Goal: Communication & Community: Connect with others

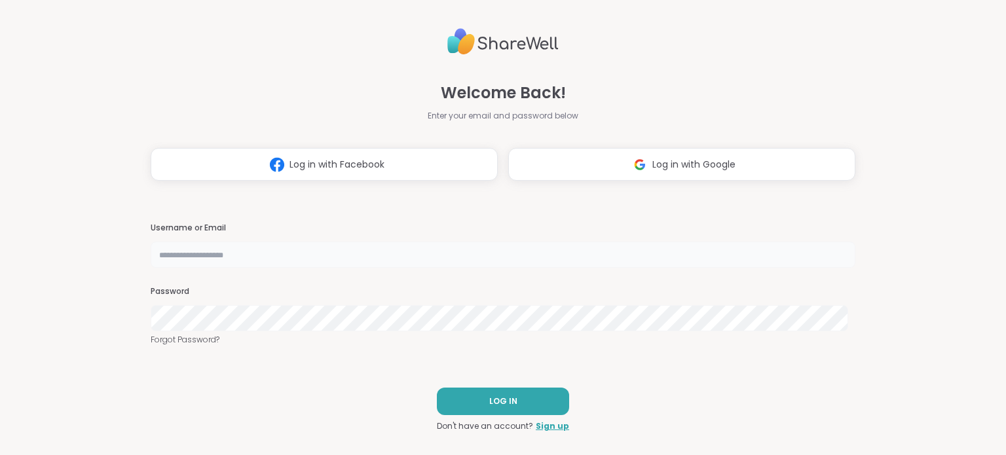
click at [314, 262] on input "text" at bounding box center [503, 255] width 704 height 26
type input "*********"
click at [461, 401] on button "LOG IN" at bounding box center [503, 402] width 132 height 28
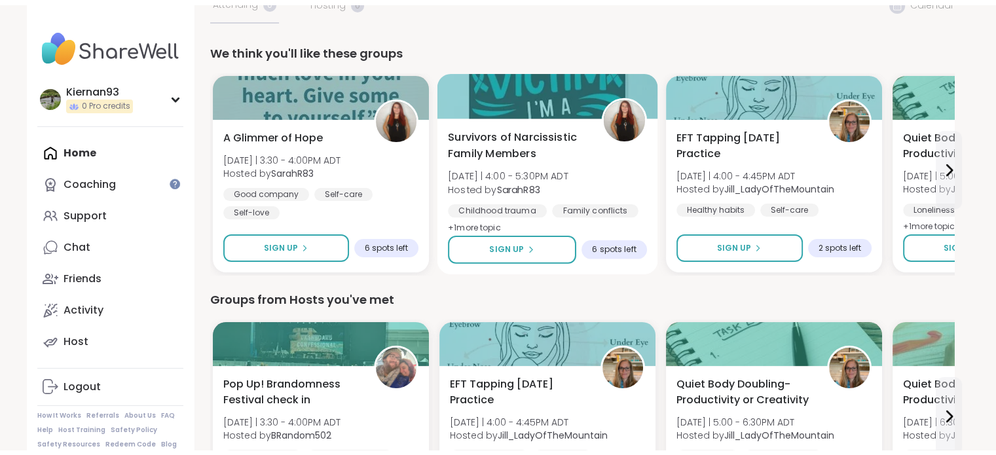
scroll to position [126, 0]
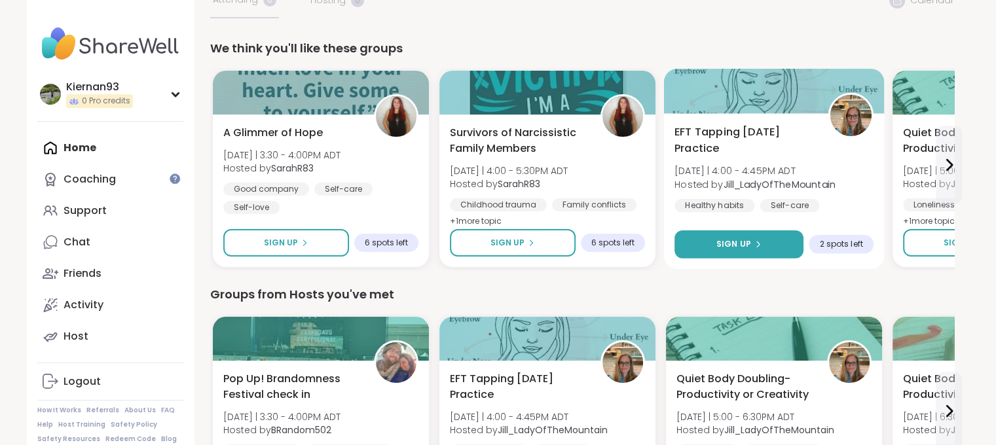
click at [756, 252] on button "Sign Up" at bounding box center [738, 244] width 129 height 28
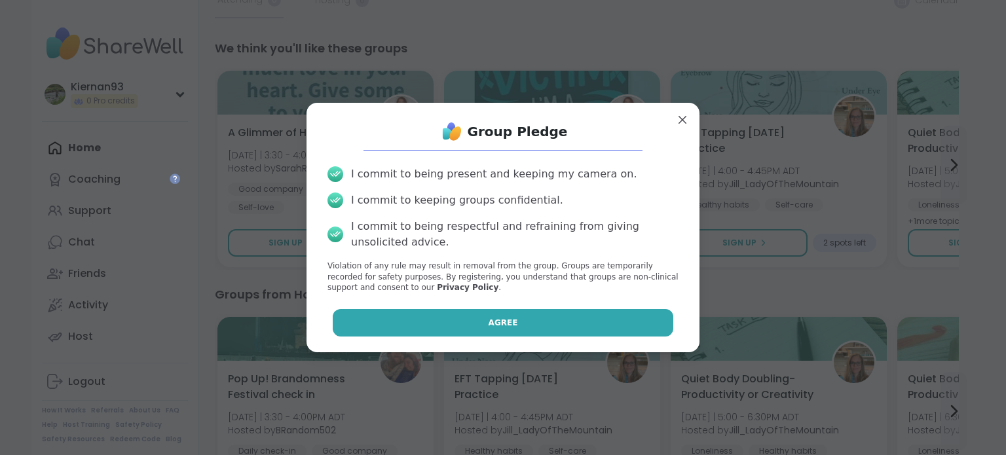
click at [521, 325] on button "Agree" at bounding box center [503, 323] width 341 height 28
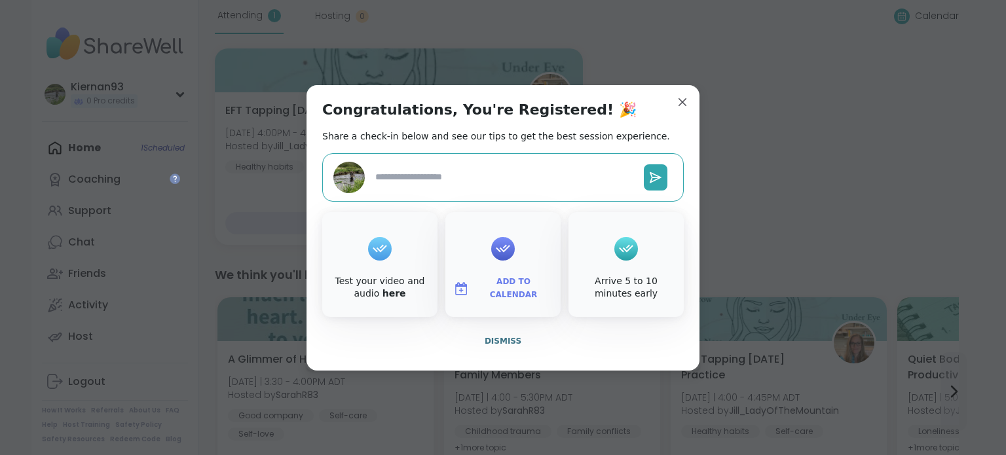
type textarea "*"
click at [499, 285] on span "Add to Calendar" at bounding box center [513, 289] width 79 height 26
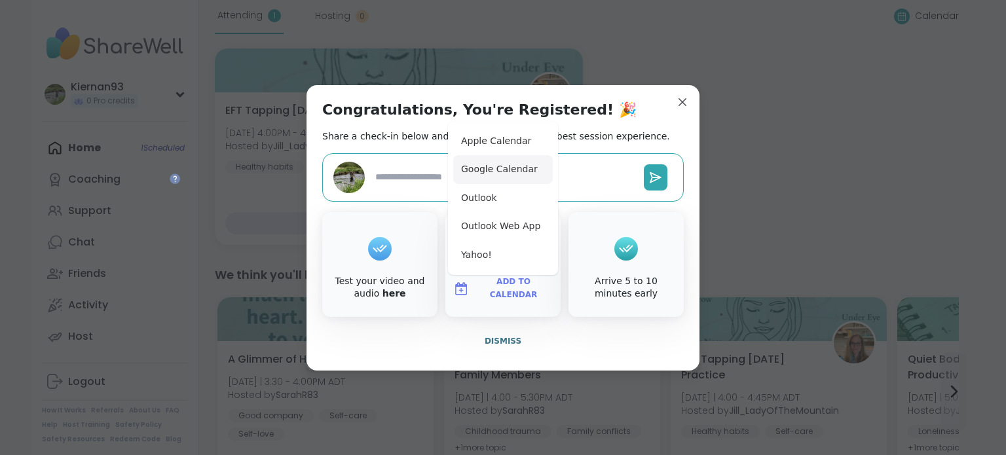
click at [515, 173] on button "Google Calendar" at bounding box center [503, 169] width 100 height 29
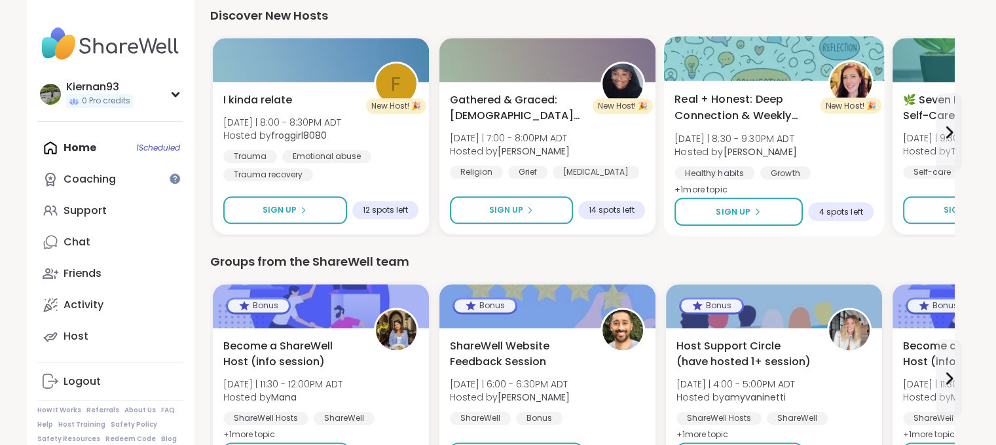
scroll to position [1573, 0]
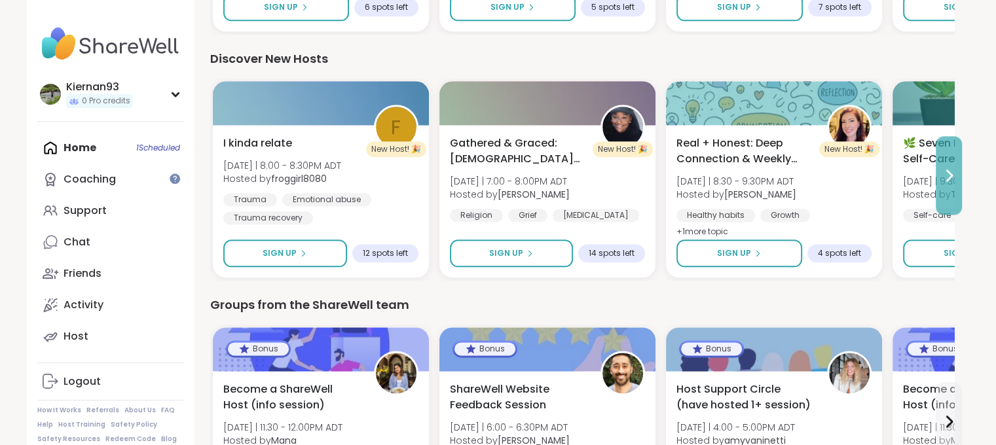
click at [942, 159] on button at bounding box center [949, 175] width 26 height 79
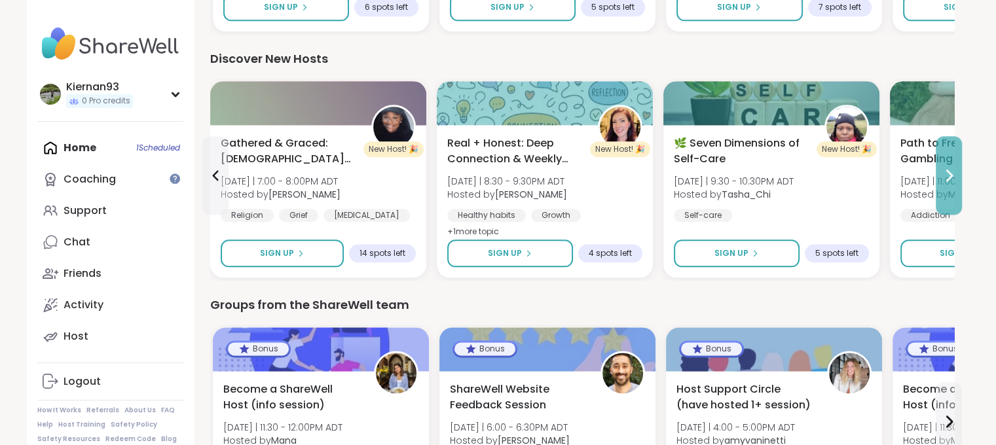
click at [942, 159] on button at bounding box center [949, 175] width 26 height 79
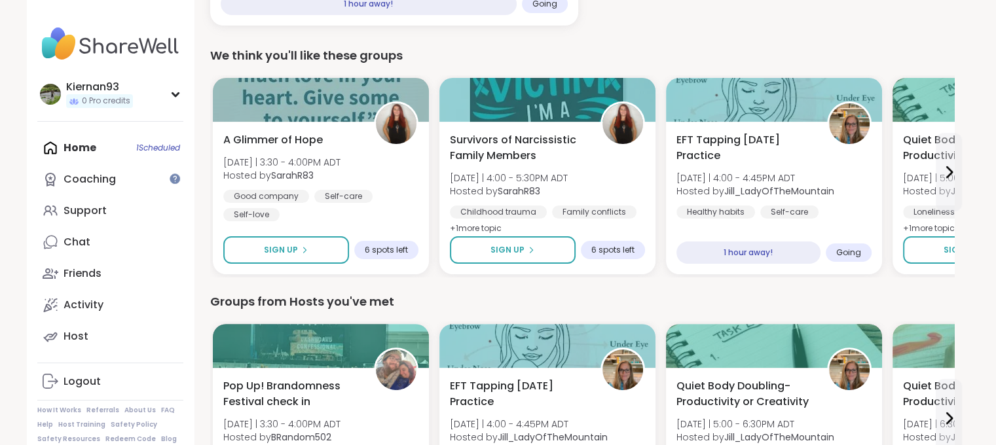
scroll to position [346, 0]
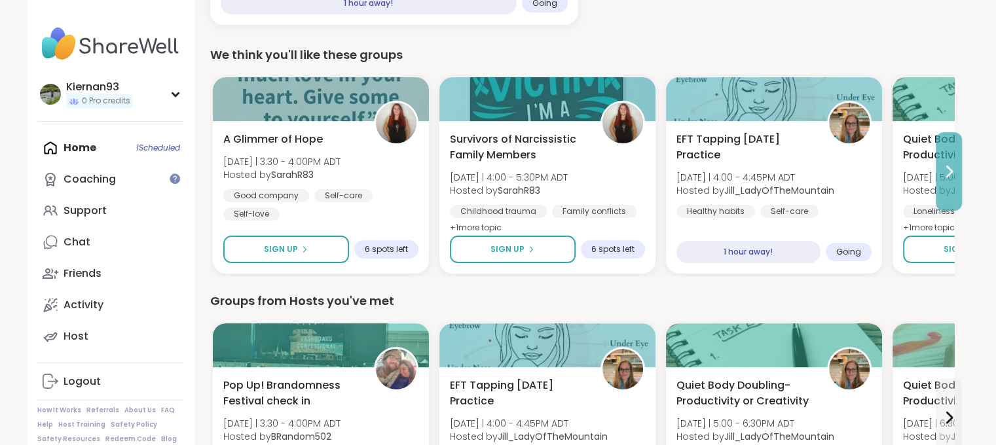
click at [949, 180] on button at bounding box center [949, 171] width 26 height 79
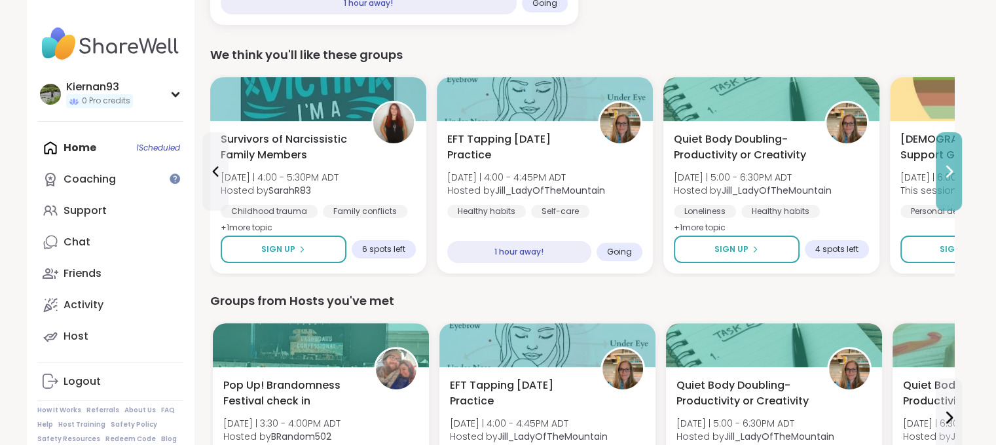
click at [949, 178] on icon at bounding box center [949, 172] width 16 height 16
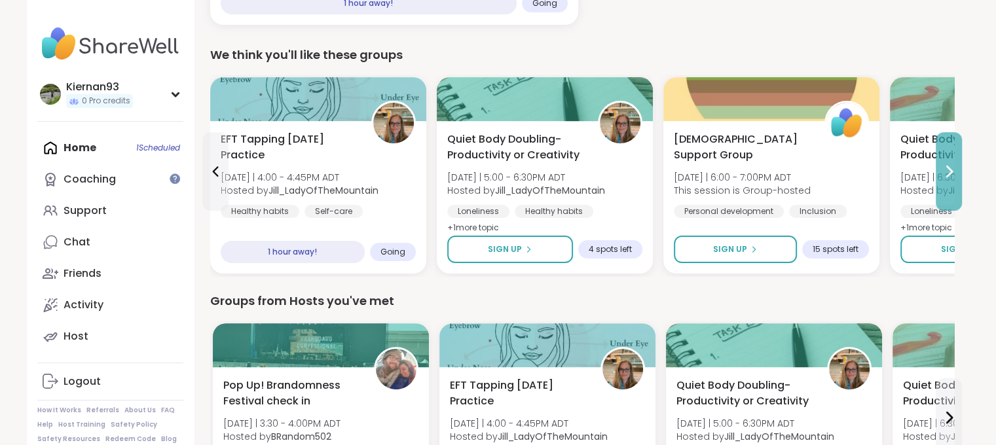
click at [949, 178] on icon at bounding box center [949, 172] width 16 height 16
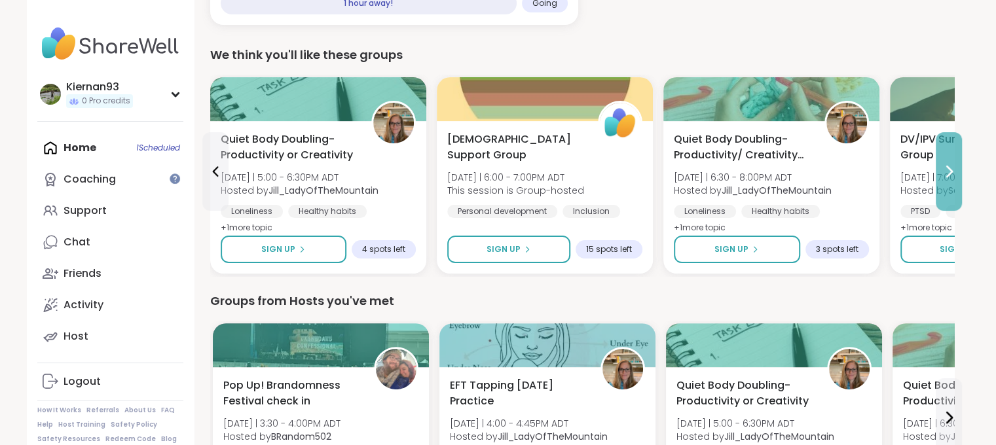
click at [949, 178] on icon at bounding box center [949, 172] width 16 height 16
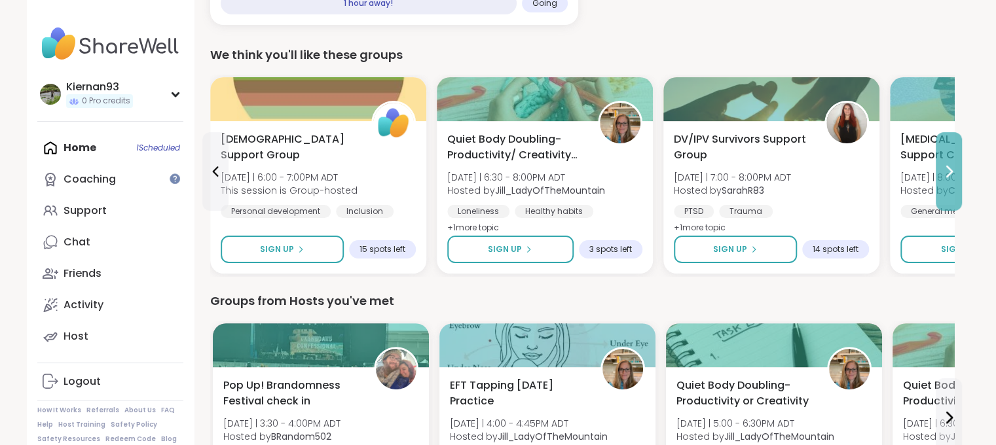
click at [949, 178] on icon at bounding box center [949, 172] width 16 height 16
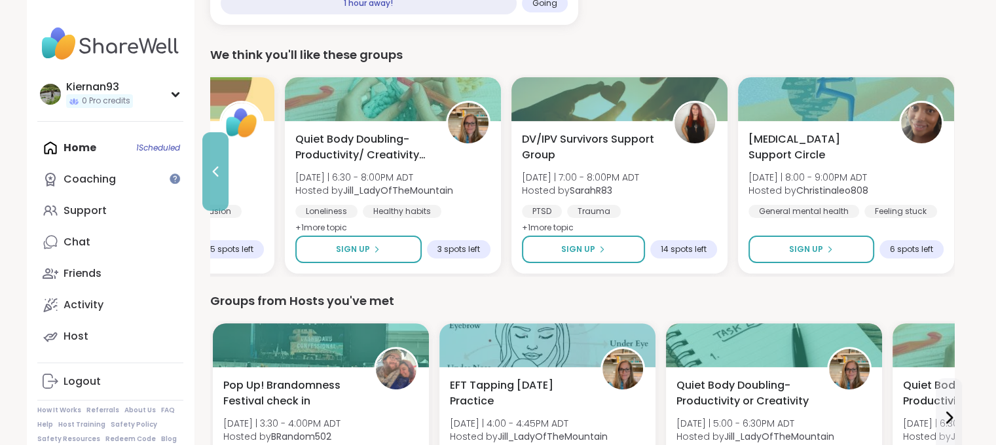
click at [211, 170] on icon at bounding box center [216, 172] width 16 height 16
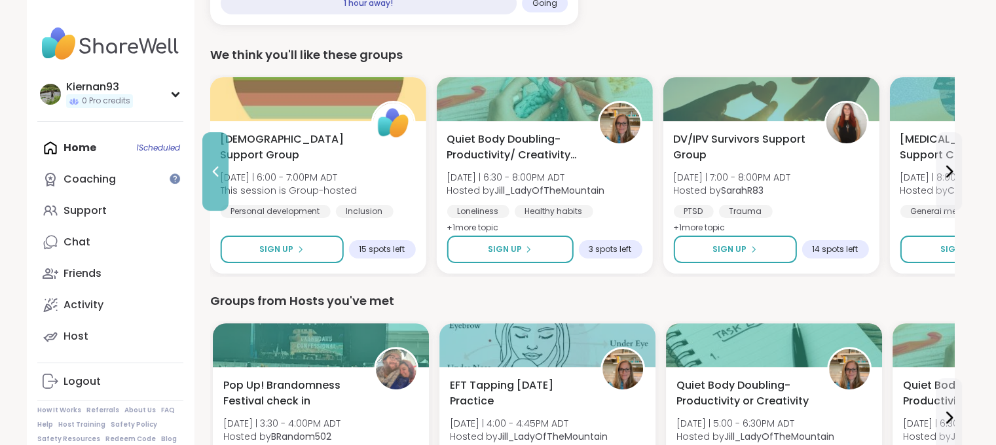
click at [211, 170] on icon at bounding box center [216, 172] width 16 height 16
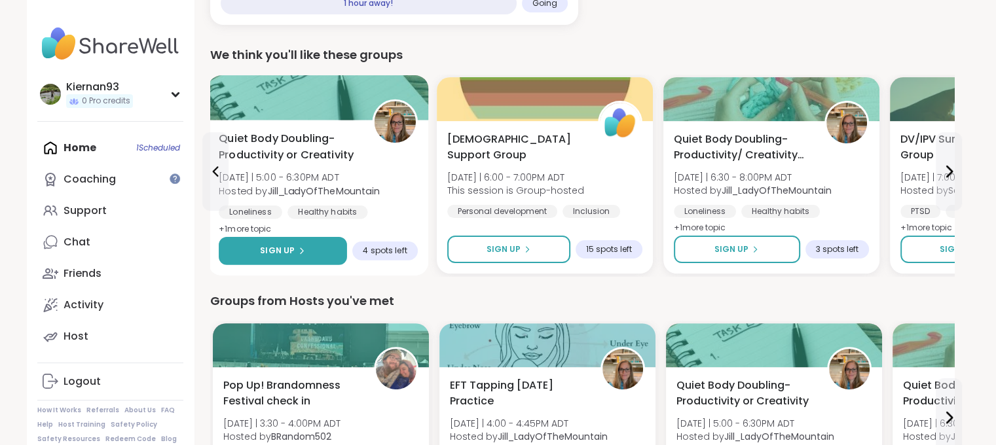
click at [287, 257] on button "Sign Up" at bounding box center [283, 251] width 128 height 28
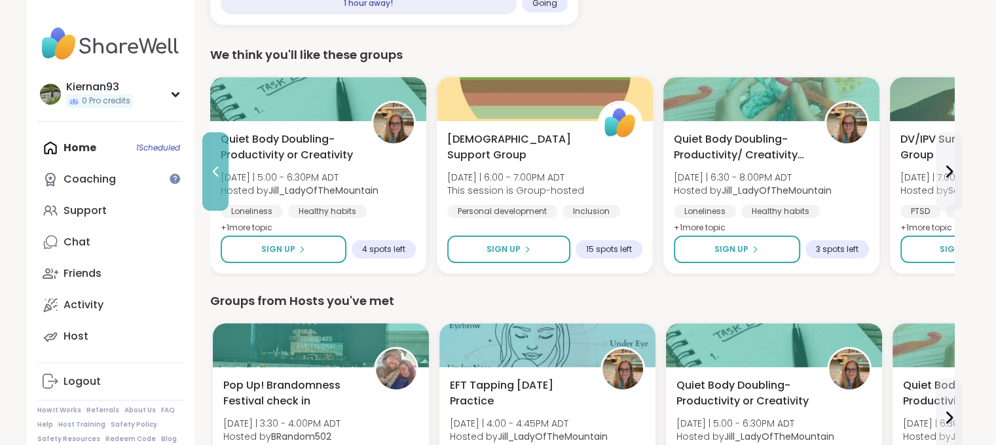
click at [217, 176] on icon at bounding box center [216, 172] width 16 height 16
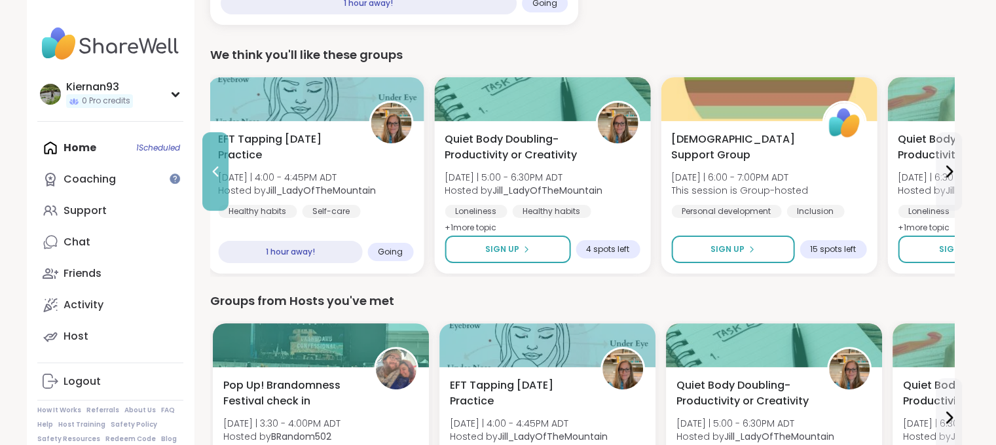
click at [217, 176] on icon at bounding box center [216, 172] width 16 height 16
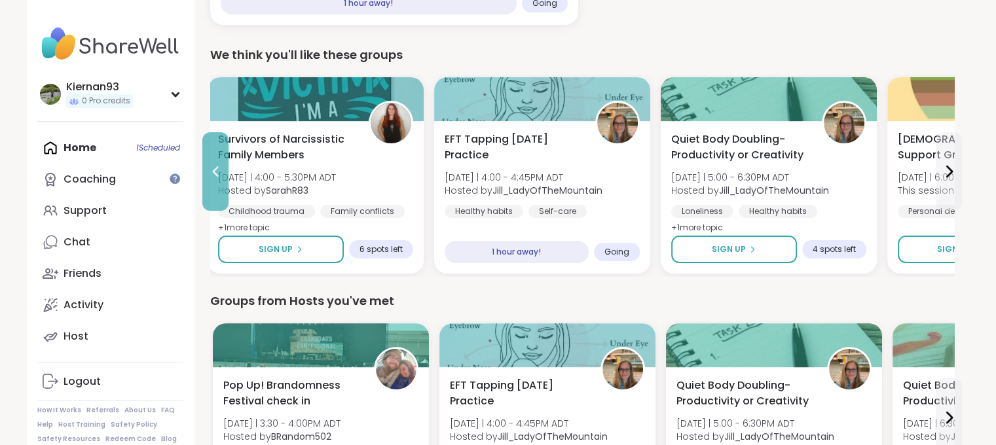
click at [217, 176] on icon at bounding box center [216, 172] width 16 height 16
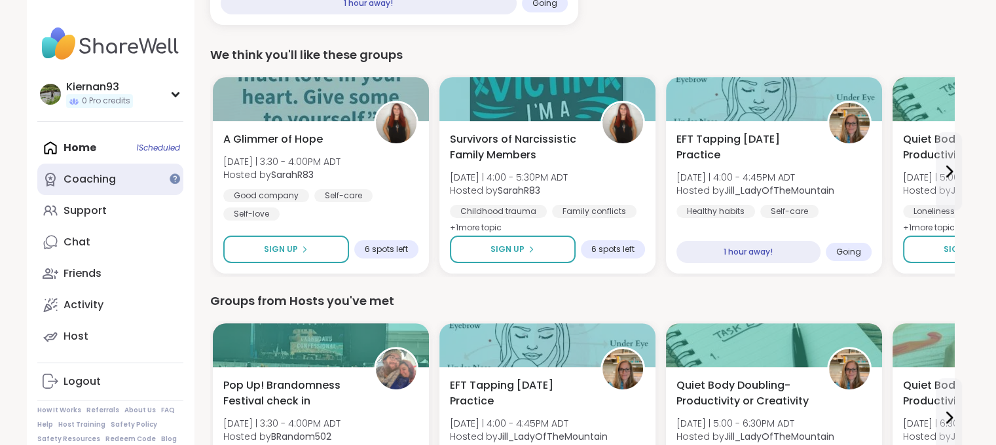
click at [135, 175] on link "Coaching" at bounding box center [110, 179] width 146 height 31
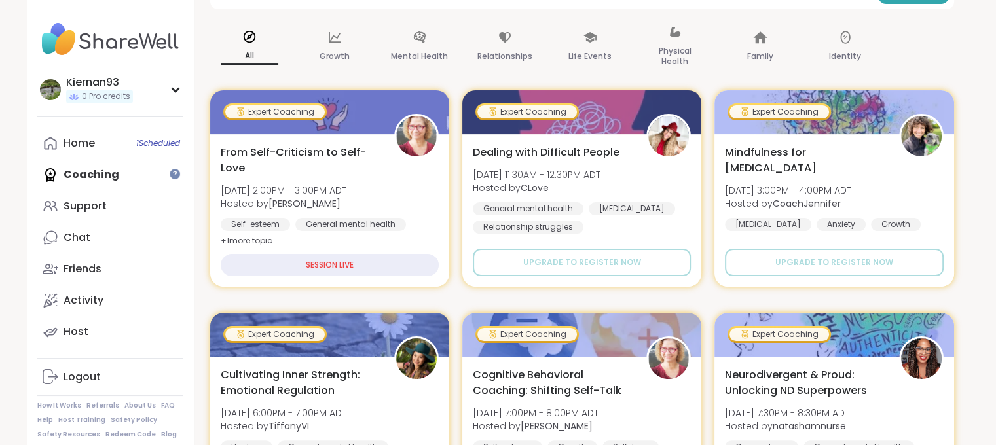
scroll to position [210, 0]
